Goal: Transaction & Acquisition: Purchase product/service

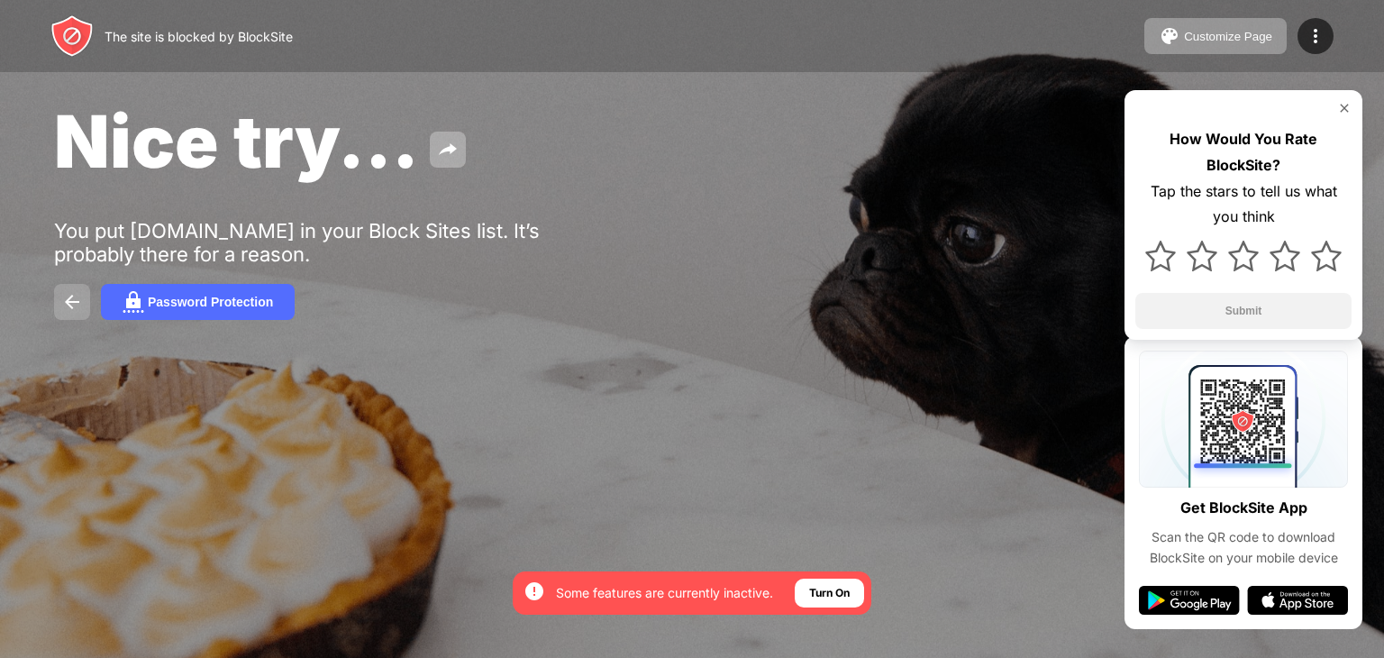
click at [79, 290] on button at bounding box center [72, 302] width 36 height 36
click at [231, 300] on div "Password Protection" at bounding box center [210, 302] width 125 height 14
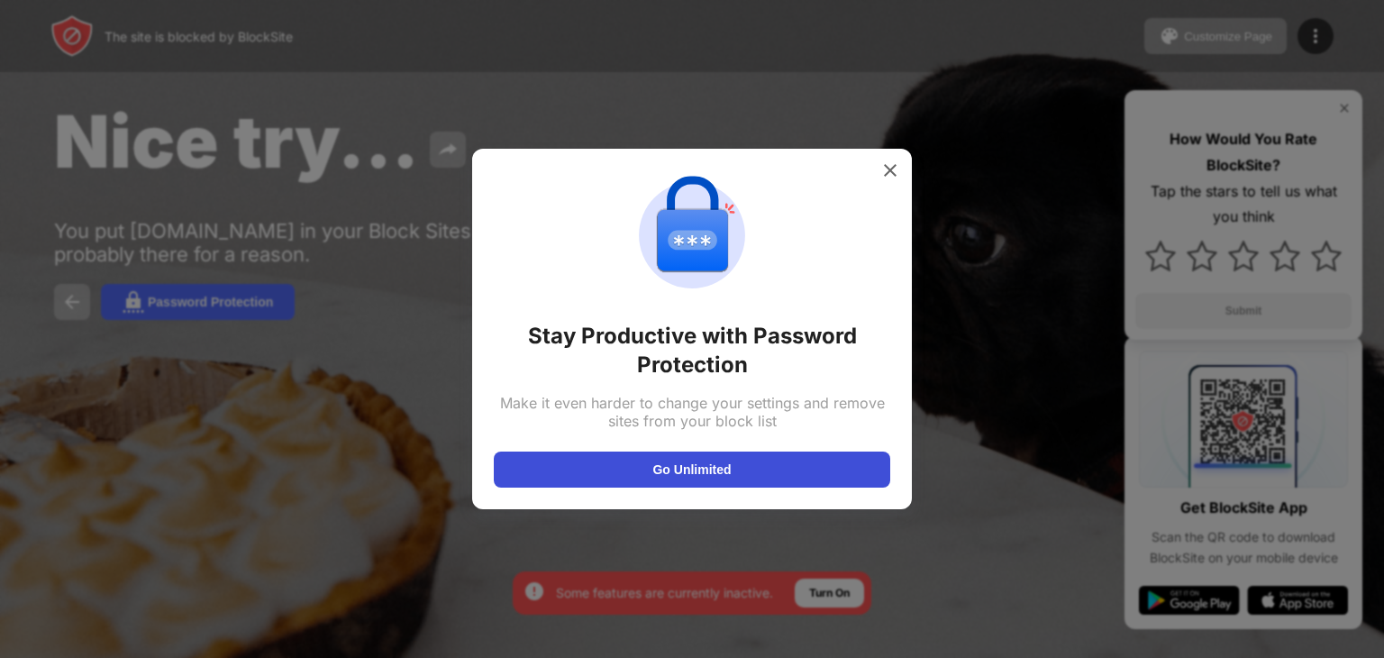
click at [663, 469] on button "Go Unlimited" at bounding box center [692, 469] width 397 height 36
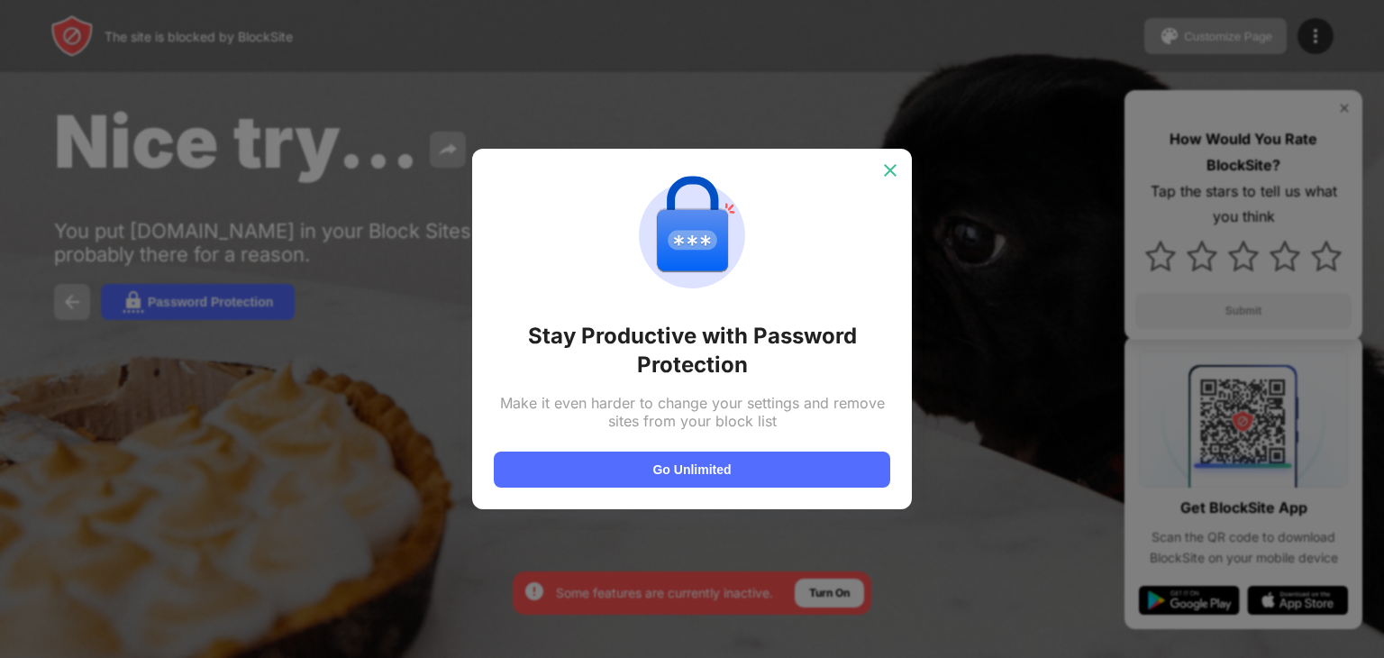
click at [895, 168] on img at bounding box center [890, 170] width 18 height 18
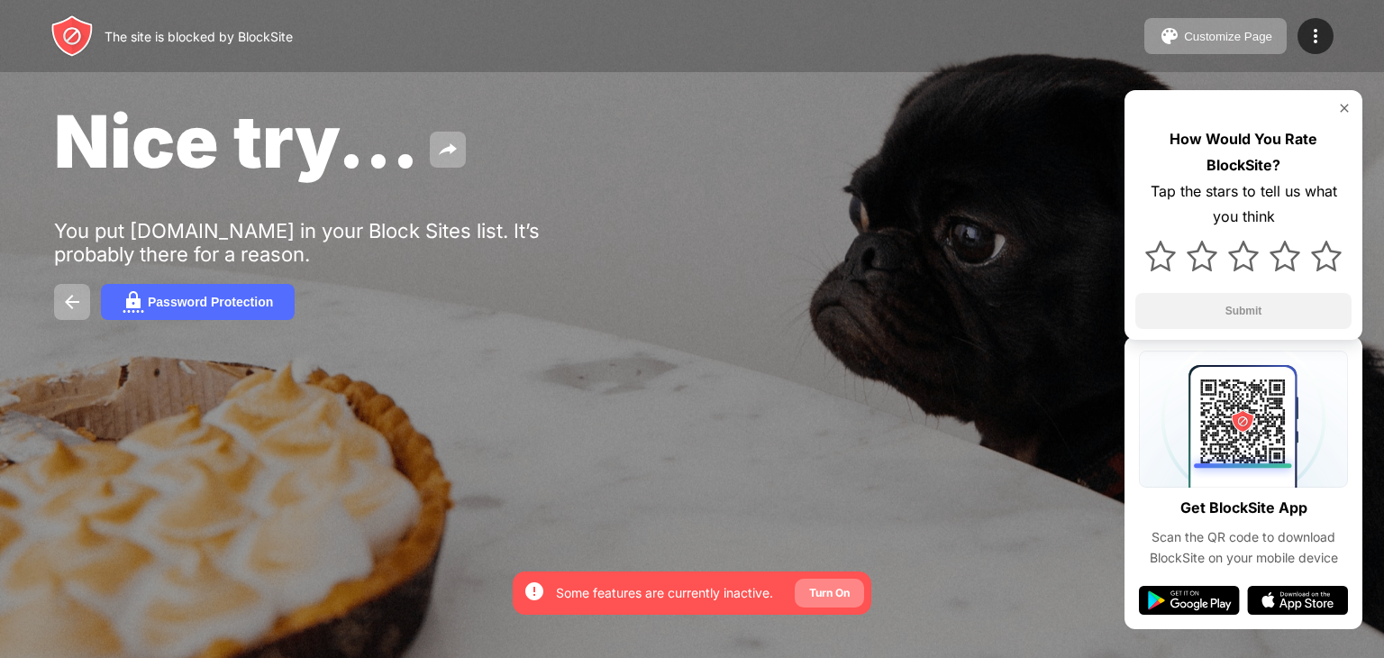
click at [822, 586] on div "Turn On" at bounding box center [829, 593] width 41 height 18
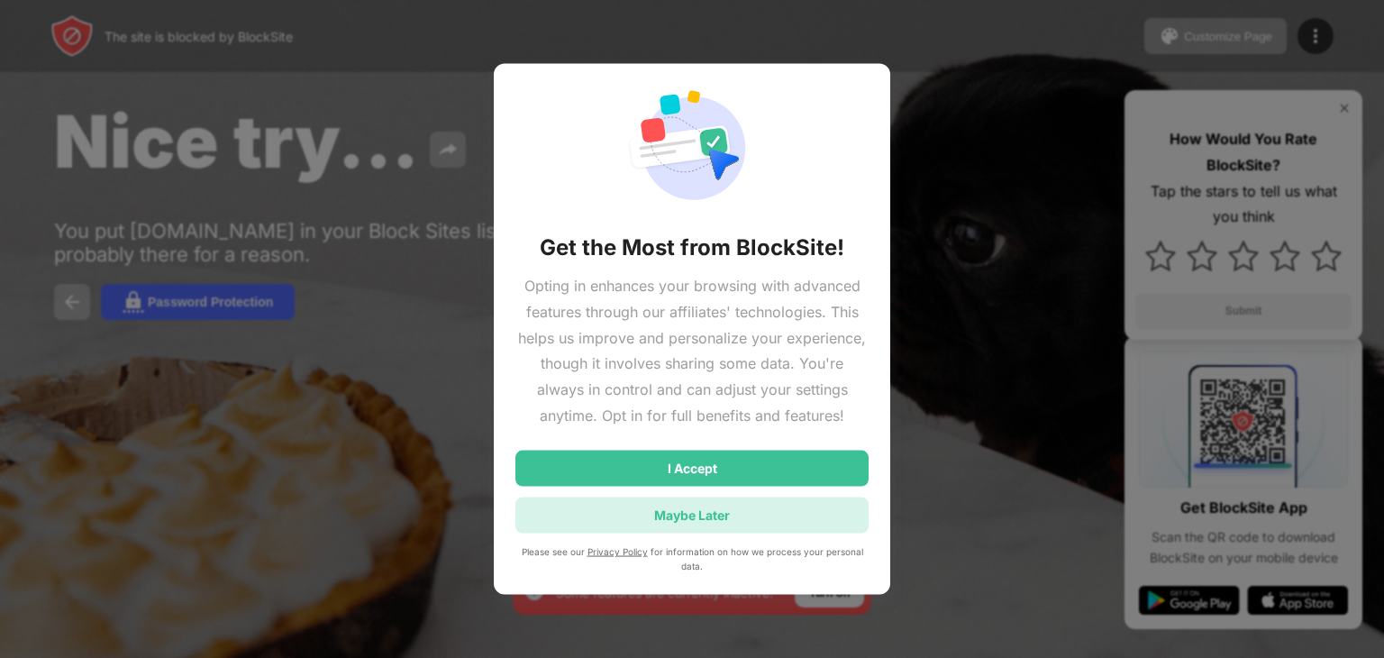
click at [697, 513] on div "Maybe Later" at bounding box center [692, 514] width 76 height 15
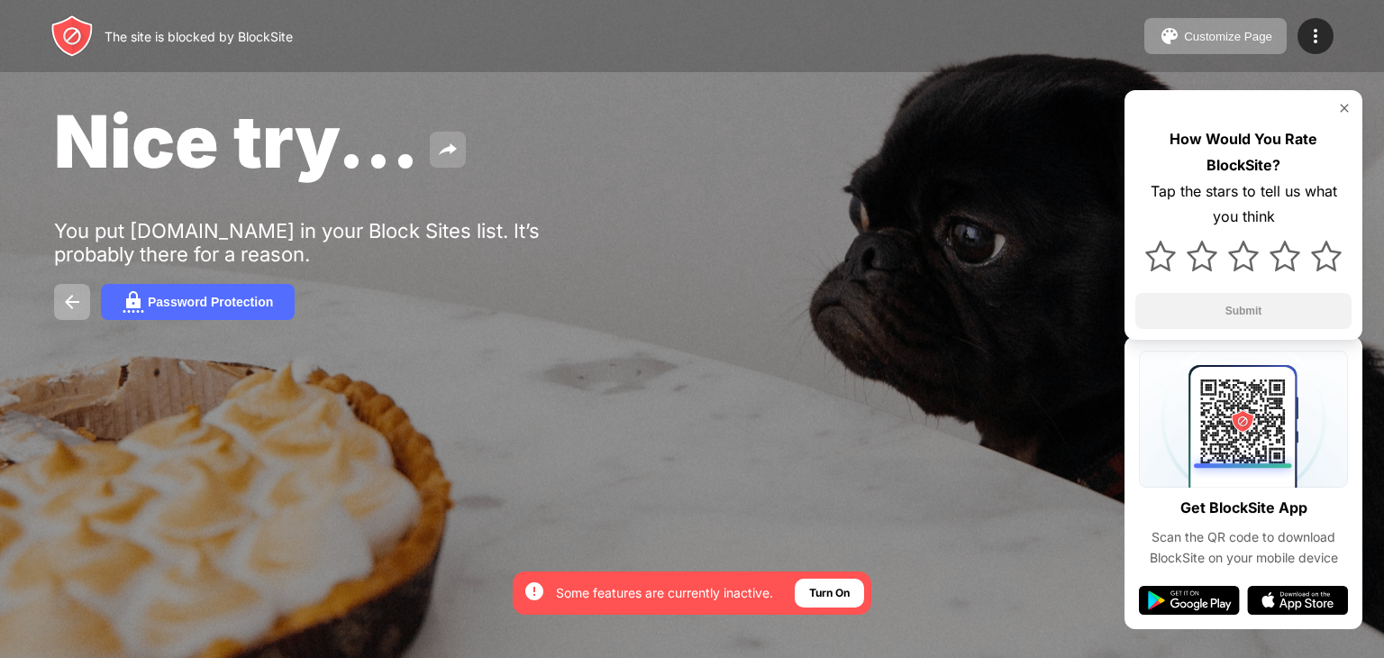
click at [444, 156] on img at bounding box center [448, 150] width 22 height 22
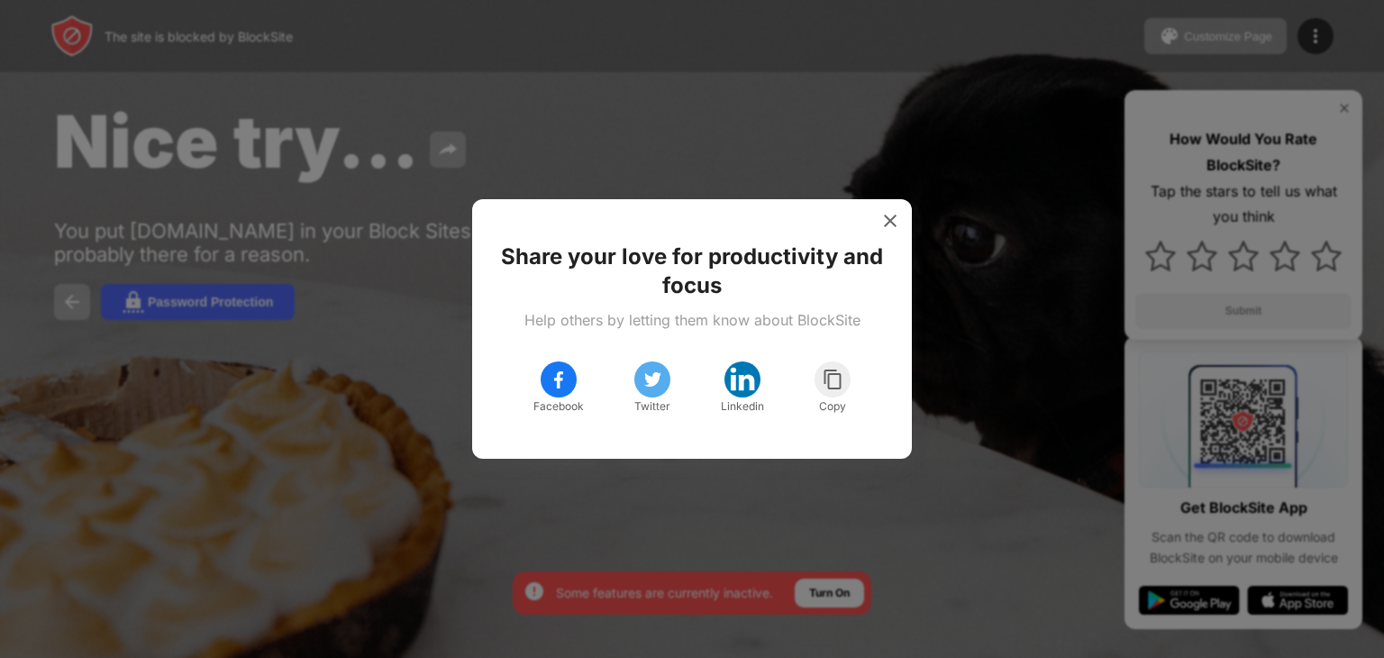
click at [666, 126] on div at bounding box center [692, 329] width 1384 height 658
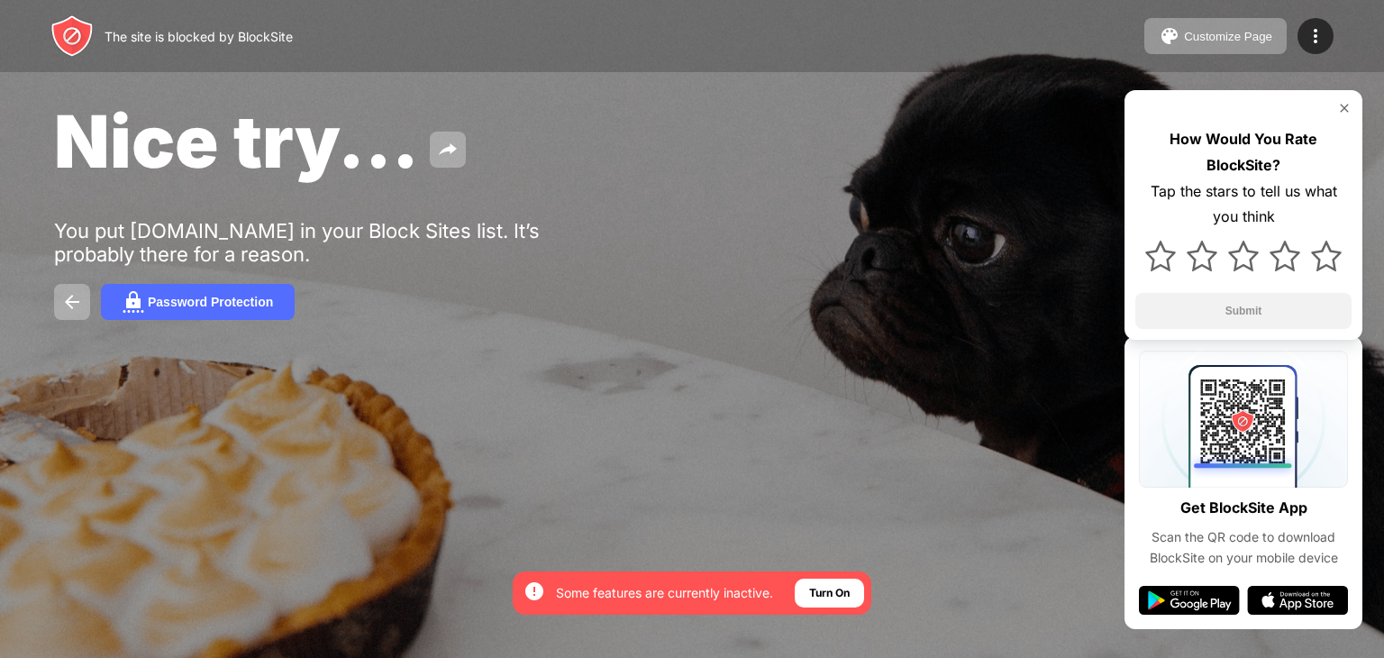
click at [72, 30] on img at bounding box center [71, 35] width 43 height 43
click at [1341, 102] on img at bounding box center [1344, 108] width 14 height 14
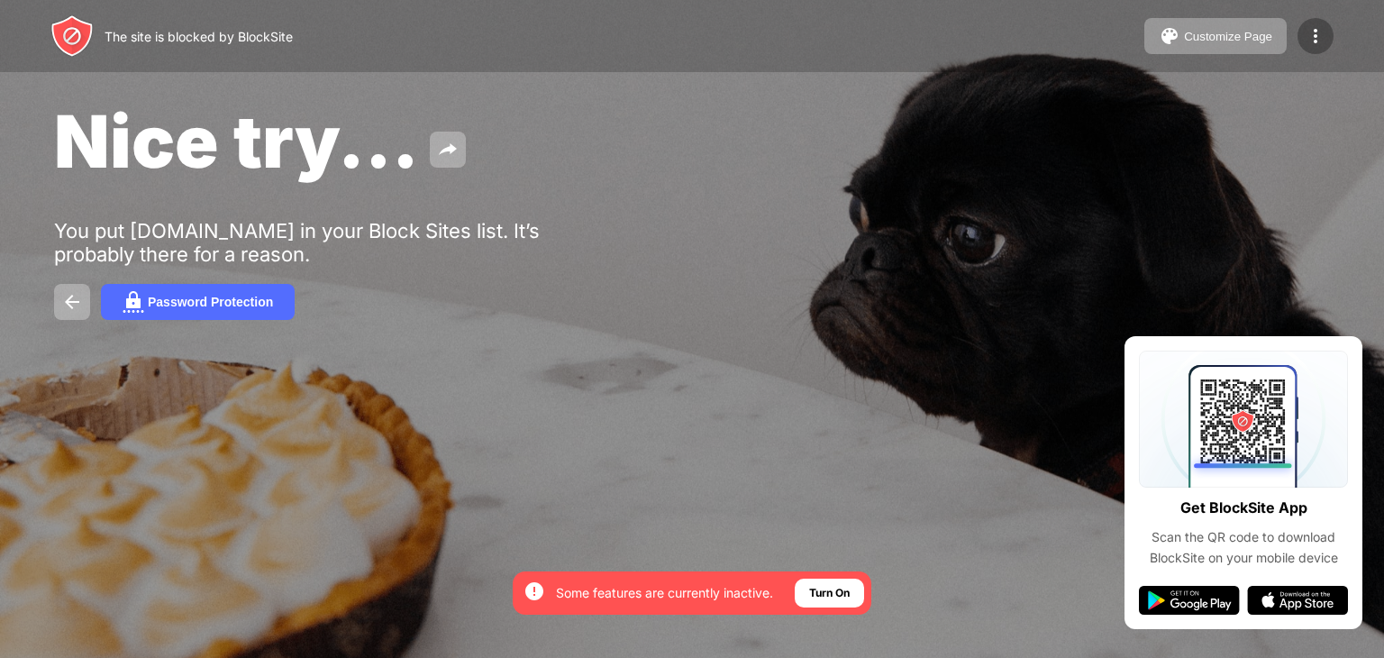
click at [1308, 30] on img at bounding box center [1316, 36] width 22 height 22
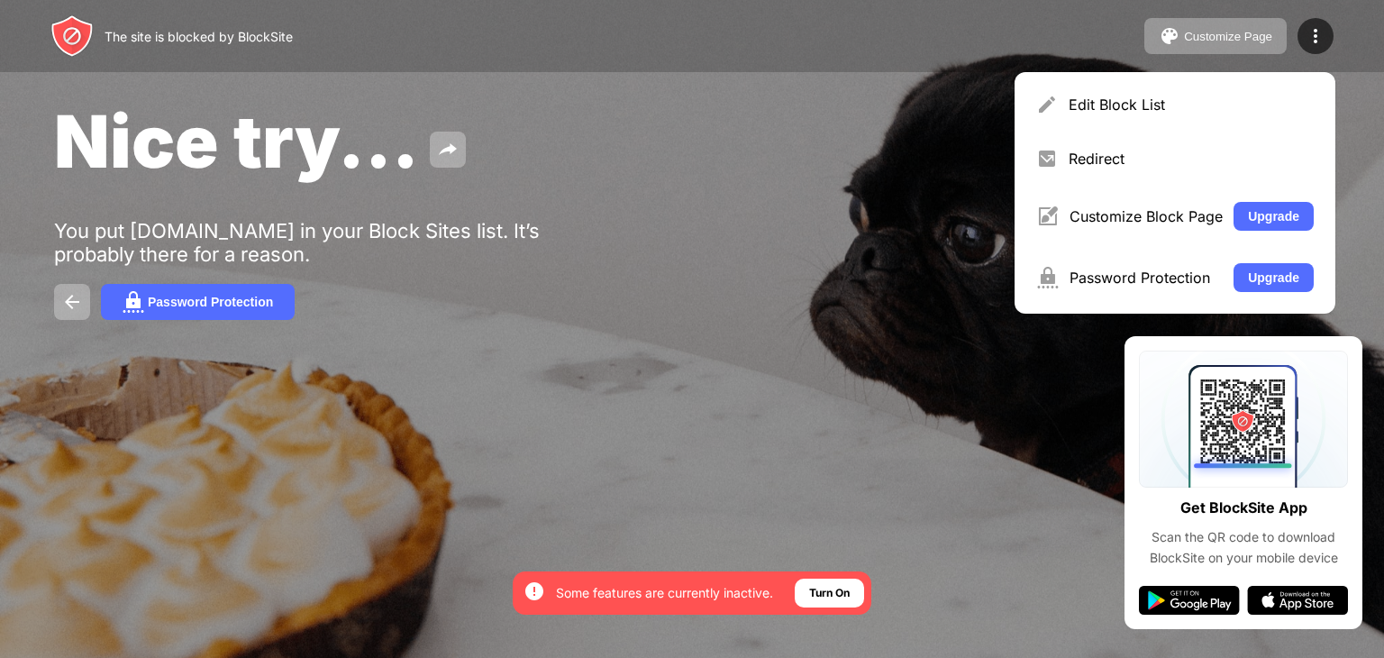
click at [907, 125] on div "Nice try..." at bounding box center [564, 140] width 1021 height 87
